Goal: Information Seeking & Learning: Find specific fact

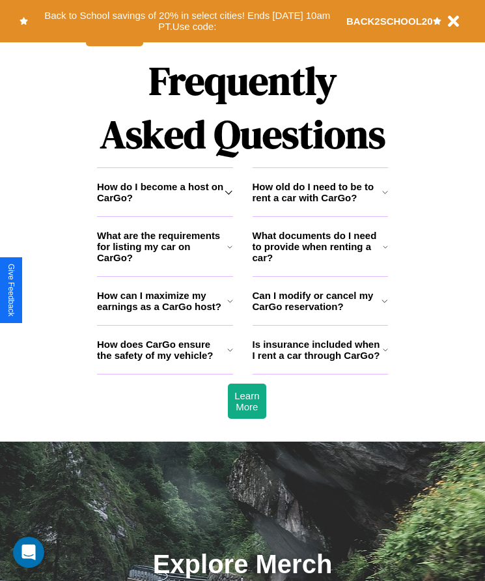
scroll to position [1699, 0]
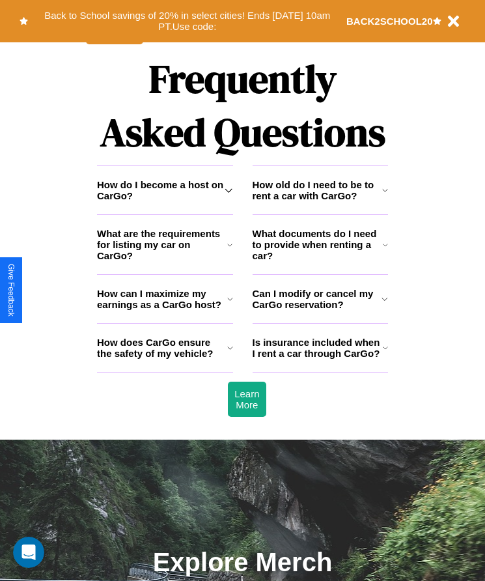
click at [320, 201] on h3 "How old do I need to be to rent a car with CarGo?" at bounding box center [318, 190] width 130 height 22
click at [385, 353] on icon at bounding box center [385, 348] width 5 height 10
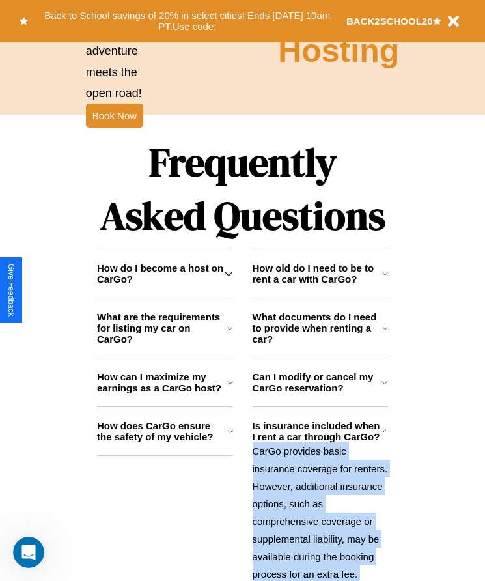
scroll to position [218, 0]
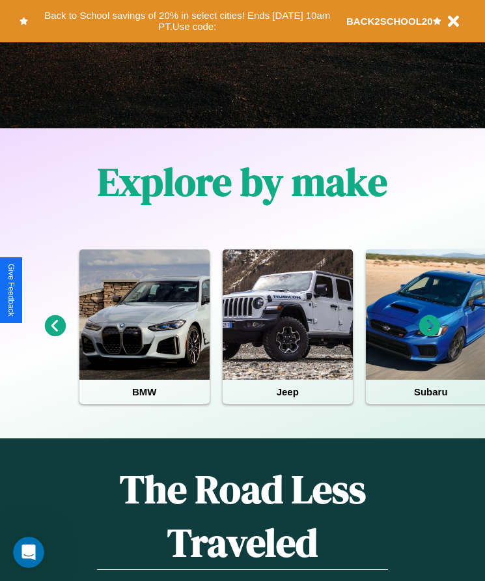
click at [430, 335] on icon at bounding box center [431, 326] width 22 height 22
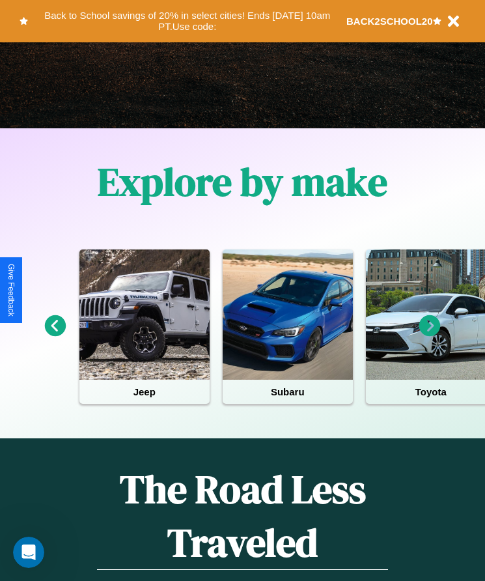
click at [430, 335] on icon at bounding box center [431, 326] width 22 height 22
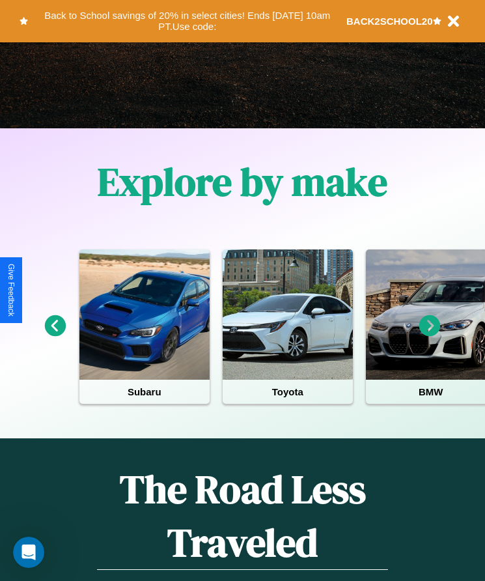
click at [55, 335] on icon at bounding box center [56, 326] width 22 height 22
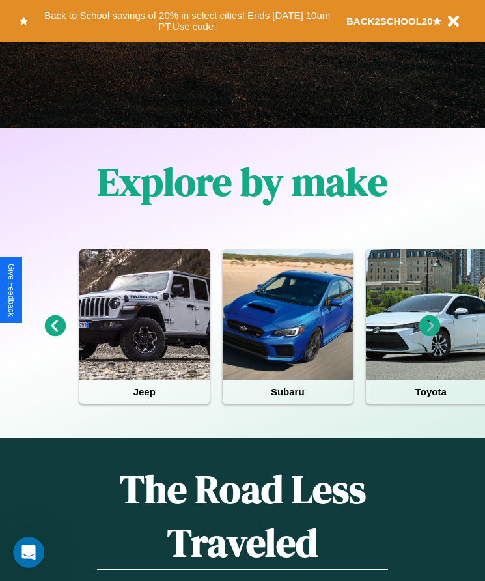
click at [430, 335] on icon at bounding box center [431, 326] width 22 height 22
